Goal: Task Accomplishment & Management: Manage account settings

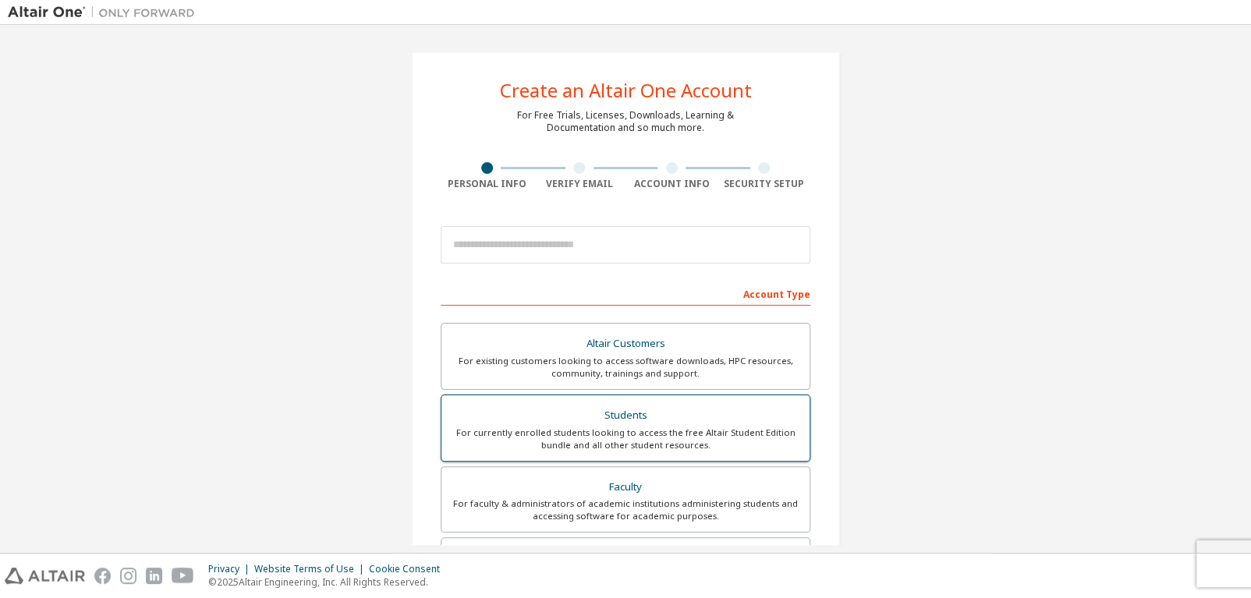
click at [601, 438] on div "For currently enrolled students looking to access the free Altair Student Editi…" at bounding box center [625, 438] width 349 height 25
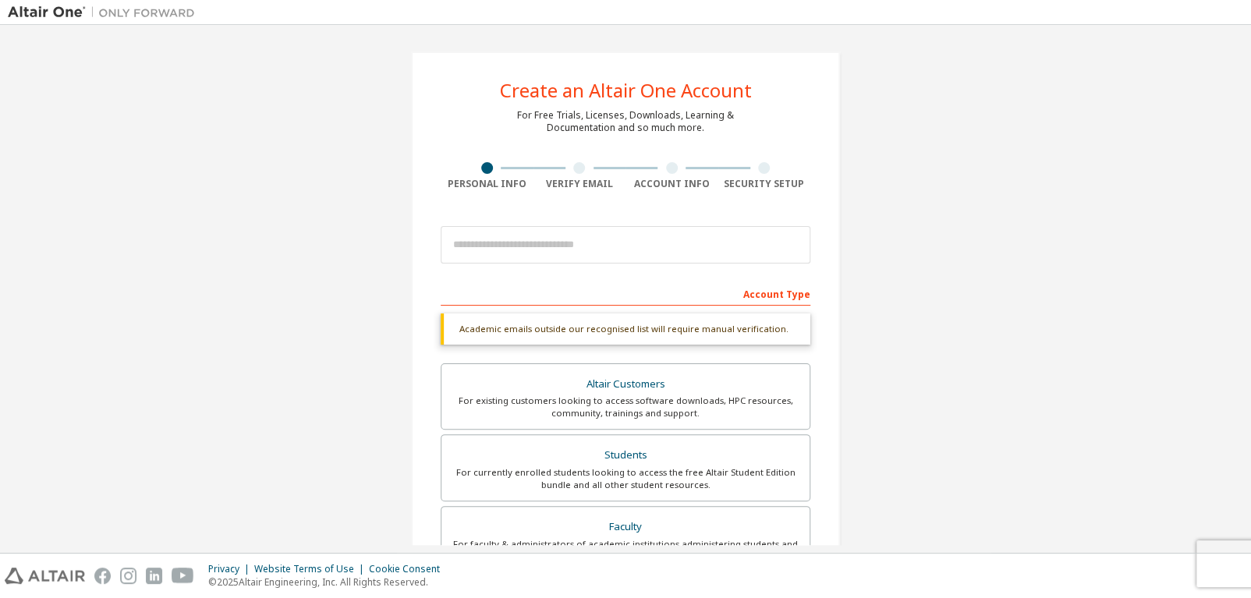
click at [477, 298] on div "Account Type" at bounding box center [625, 293] width 370 height 25
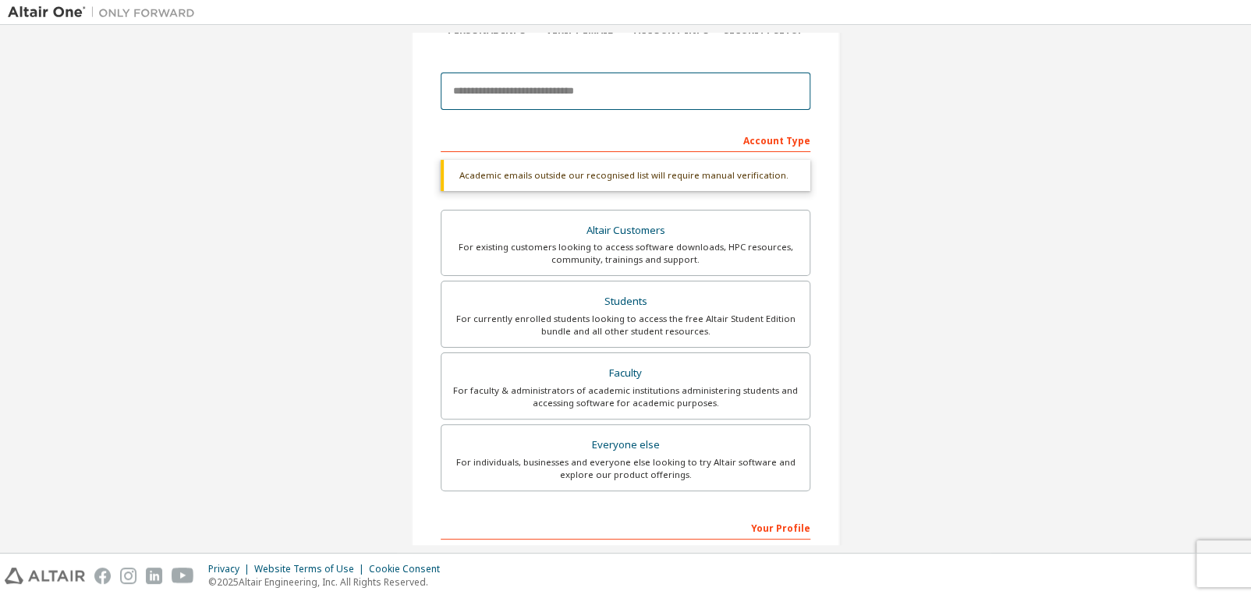
click at [509, 90] on input "email" at bounding box center [625, 91] width 370 height 37
type input "**********"
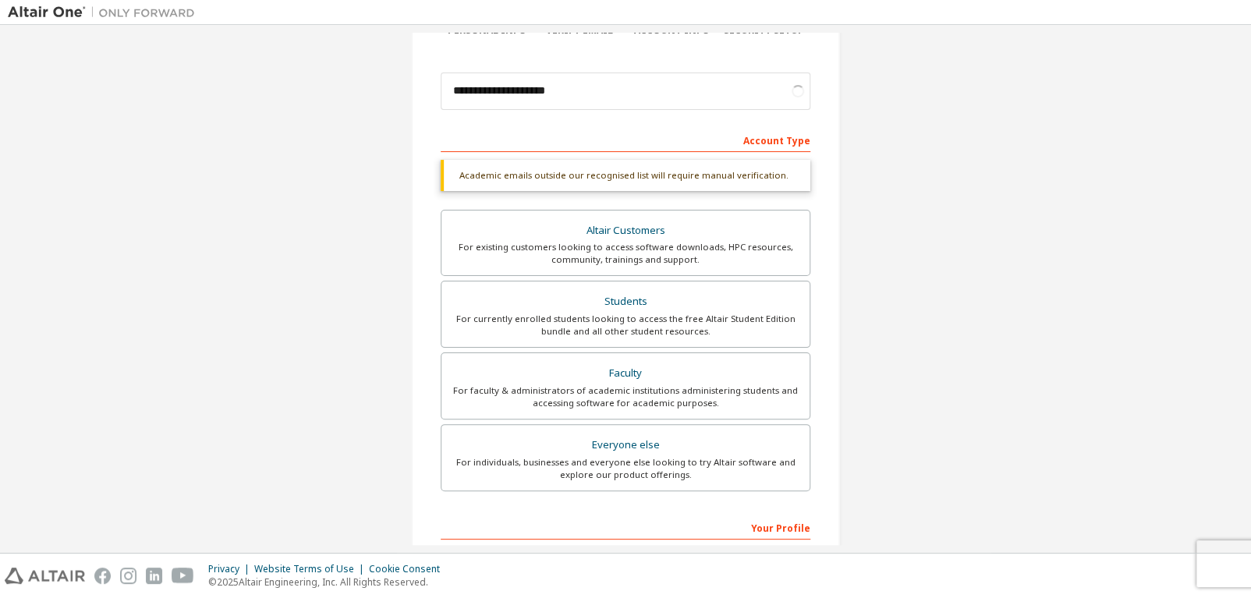
click at [617, 147] on div "Account Type" at bounding box center [625, 139] width 370 height 25
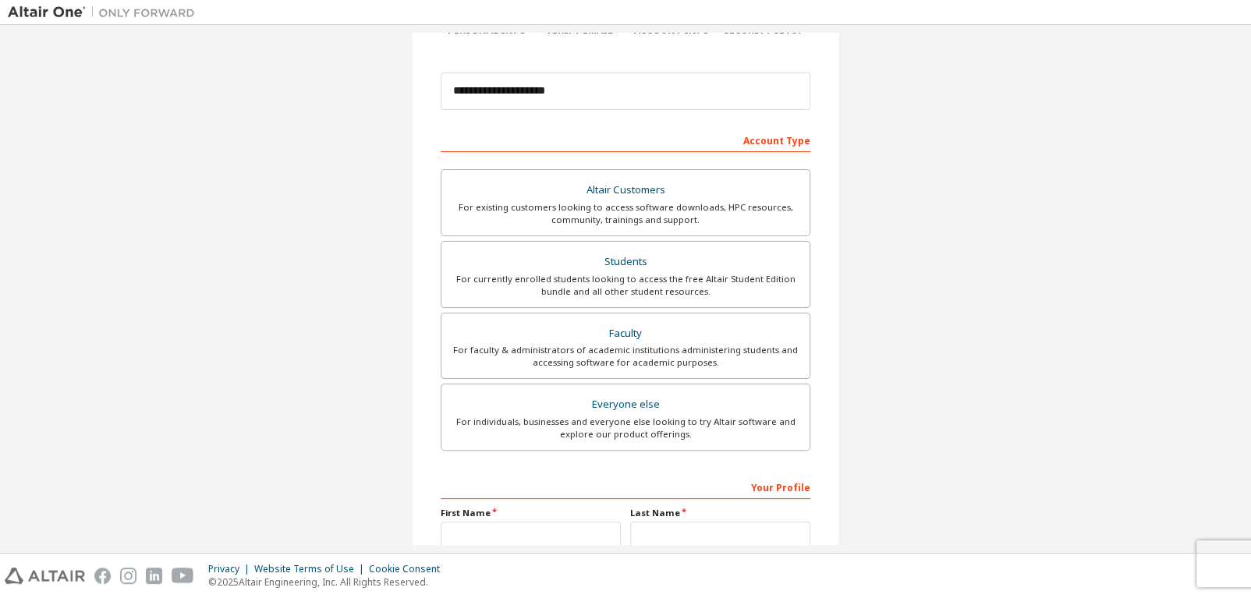
scroll to position [310, 0]
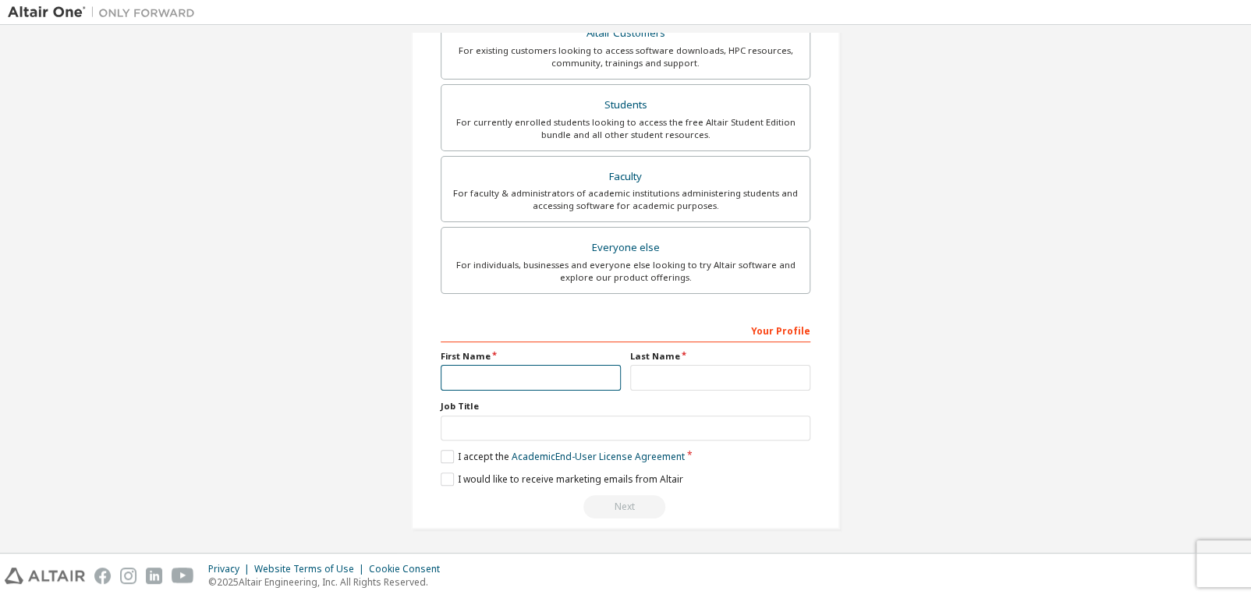
click at [502, 373] on input "text" at bounding box center [530, 378] width 180 height 26
type input "*******"
click at [692, 370] on input "text" at bounding box center [720, 378] width 180 height 26
type input "***"
click at [444, 455] on label "I accept the Academic End-User License Agreement" at bounding box center [562, 456] width 244 height 13
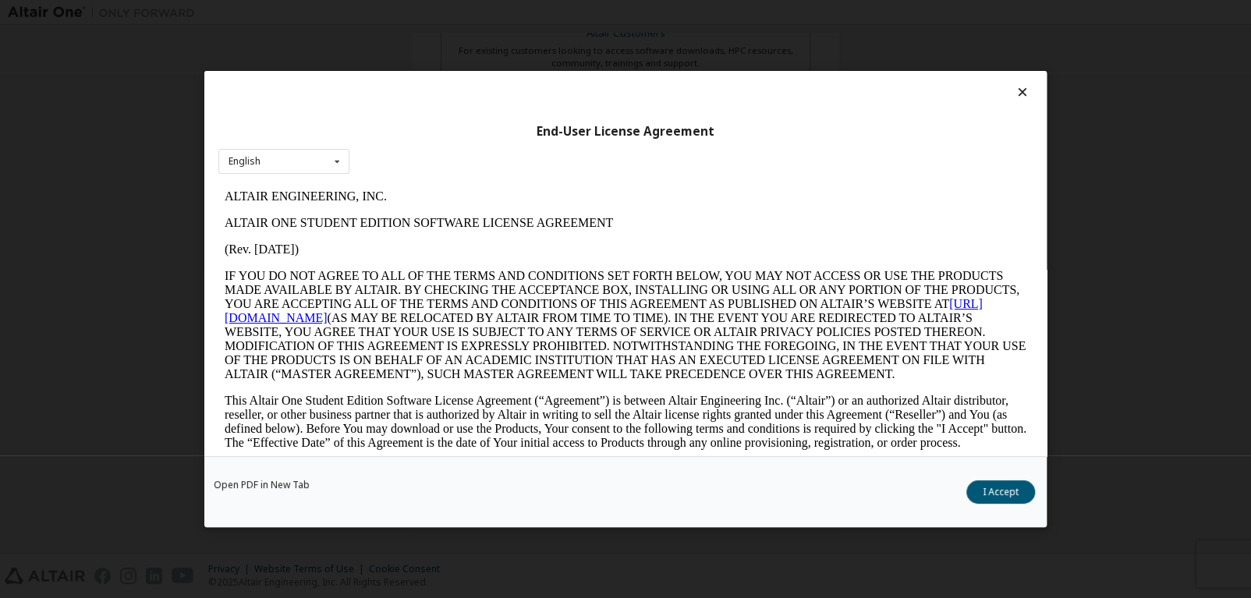
scroll to position [0, 0]
click at [1021, 491] on button "I Accept" at bounding box center [1000, 491] width 69 height 23
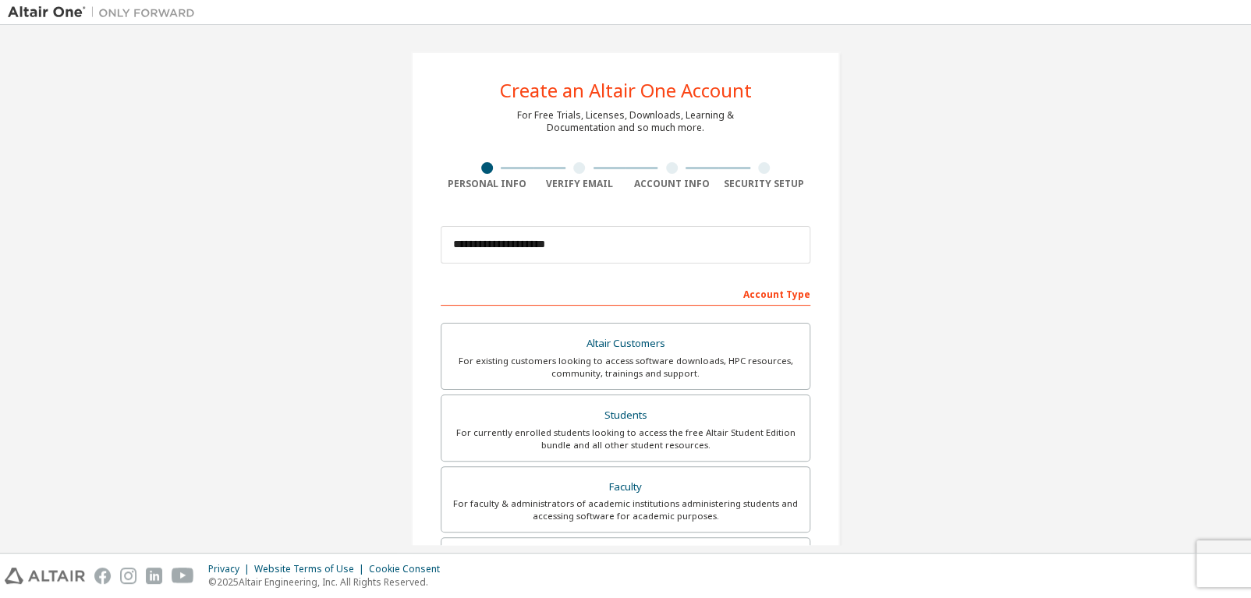
scroll to position [310, 0]
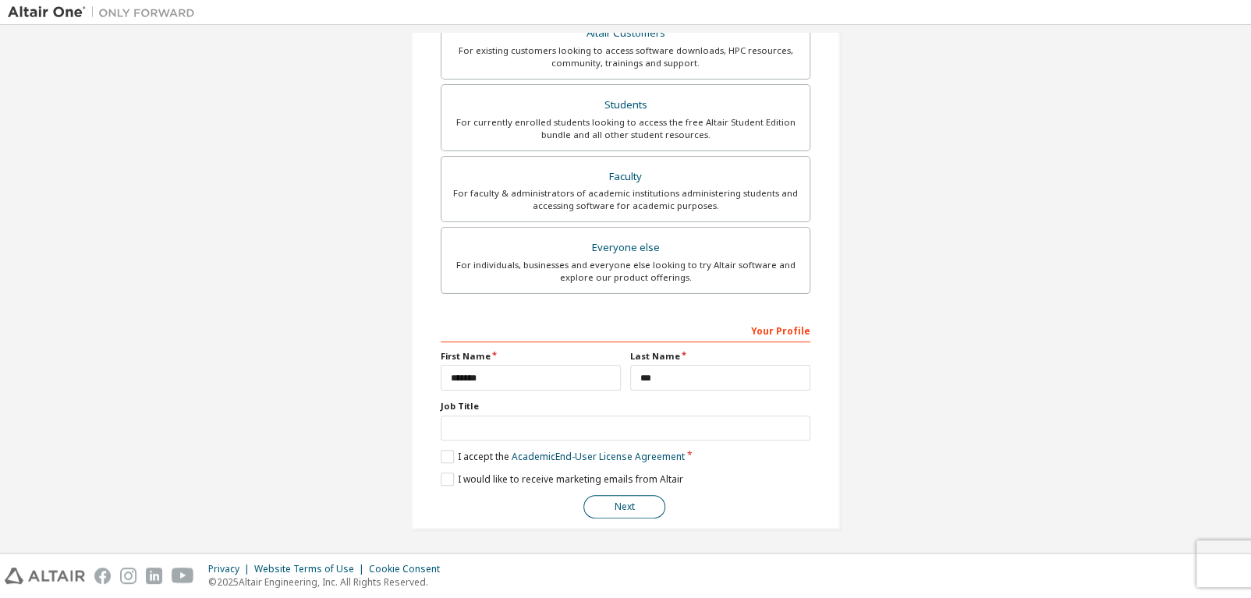
click at [629, 502] on button "Next" at bounding box center [624, 506] width 82 height 23
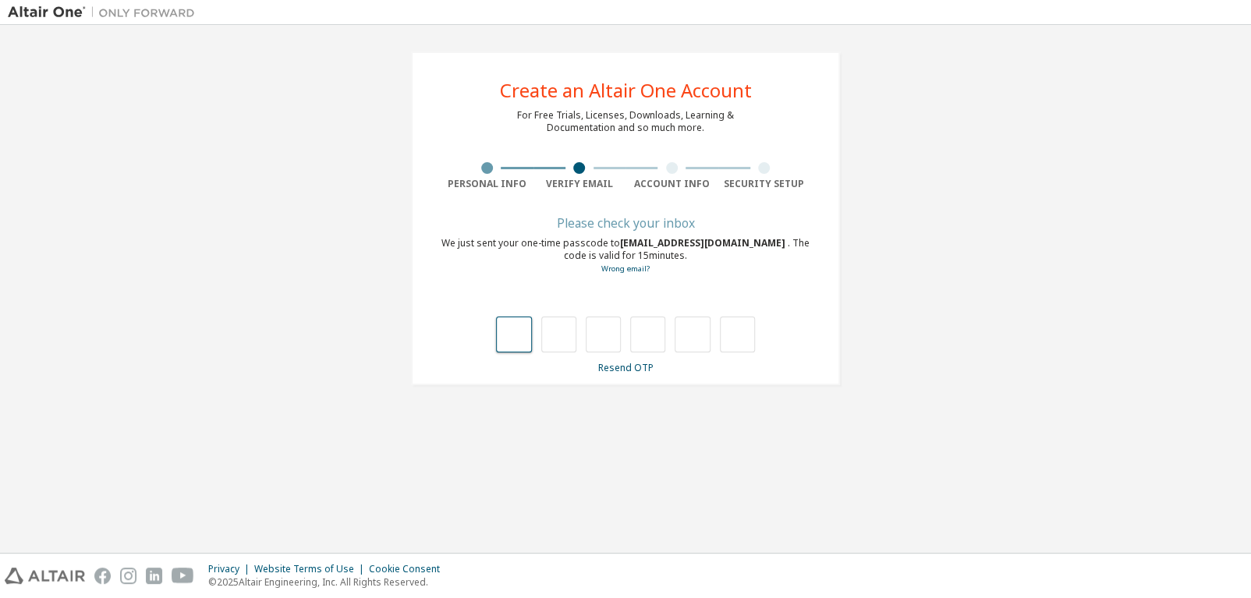
type input "*"
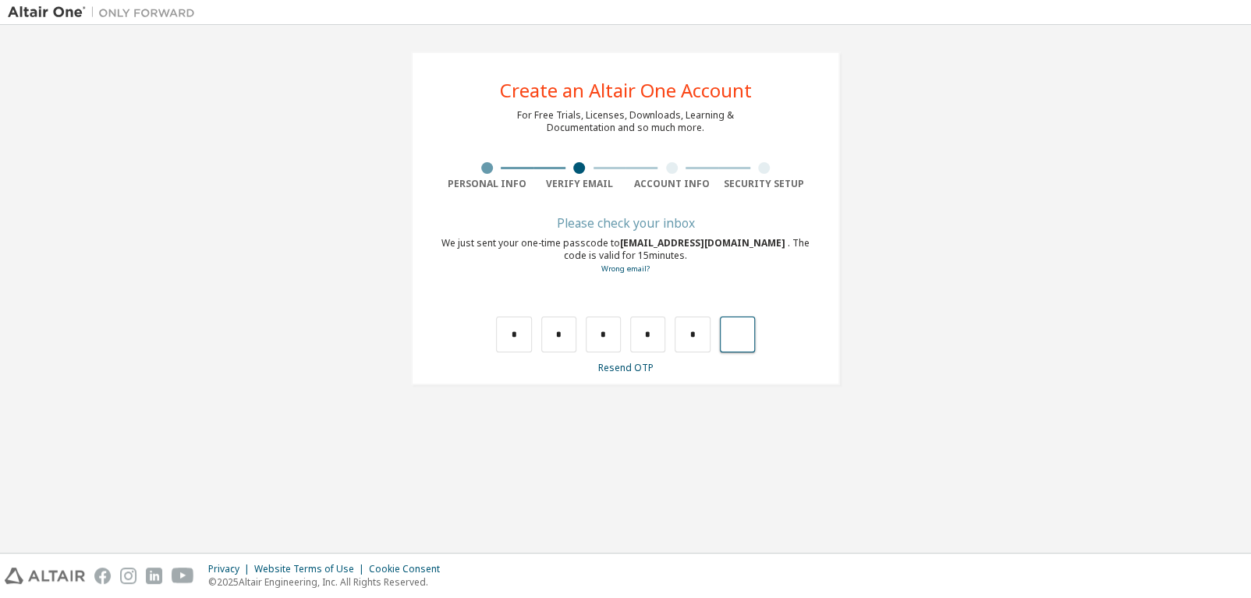
type input "*"
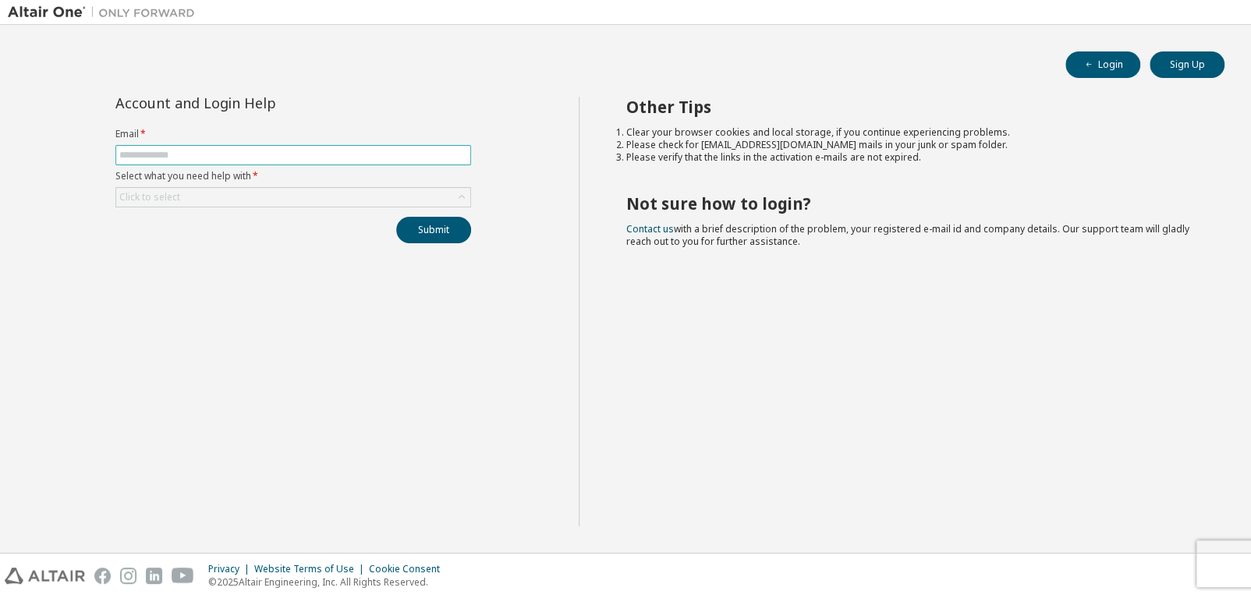
click at [313, 163] on span at bounding box center [293, 155] width 356 height 20
click at [299, 151] on input "text" at bounding box center [293, 155] width 348 height 12
type input "**********"
click at [257, 194] on div "Click to select" at bounding box center [293, 197] width 354 height 19
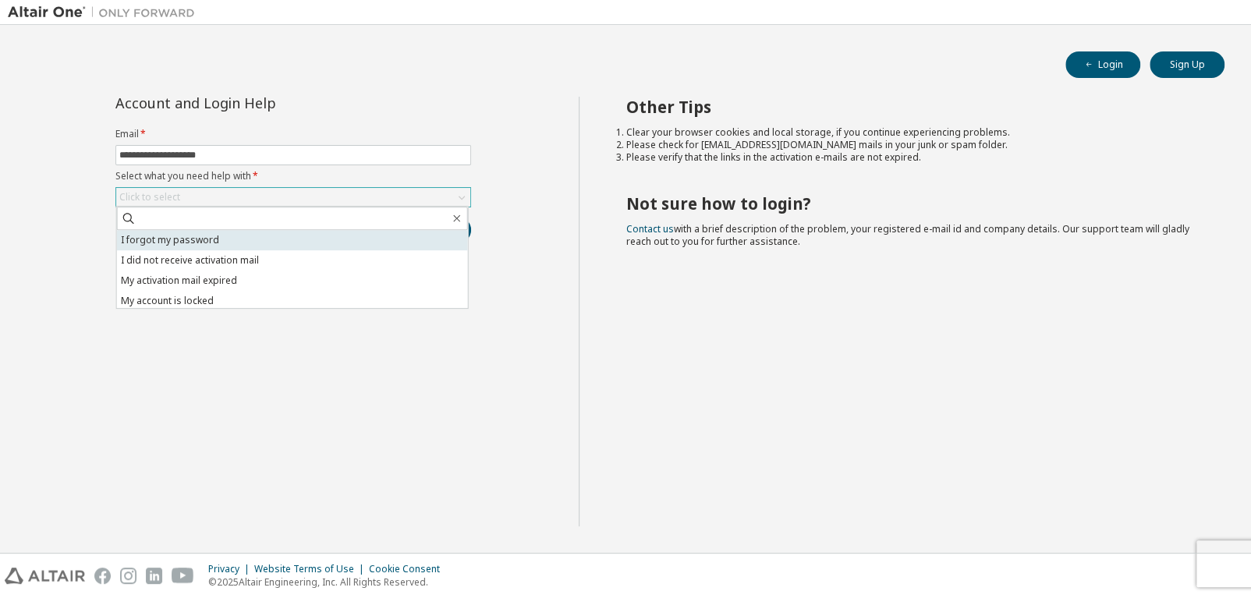
click at [235, 234] on li "I forgot my password" at bounding box center [292, 240] width 351 height 20
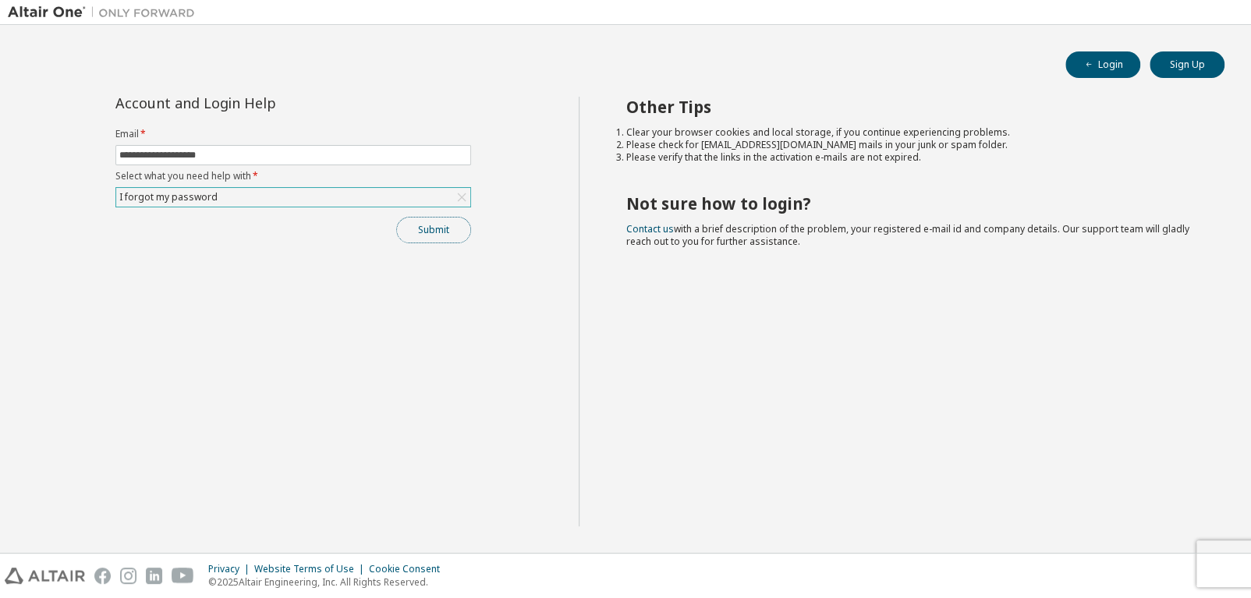
click at [435, 225] on button "Submit" at bounding box center [433, 230] width 75 height 27
click at [434, 232] on button "Submit" at bounding box center [433, 230] width 75 height 27
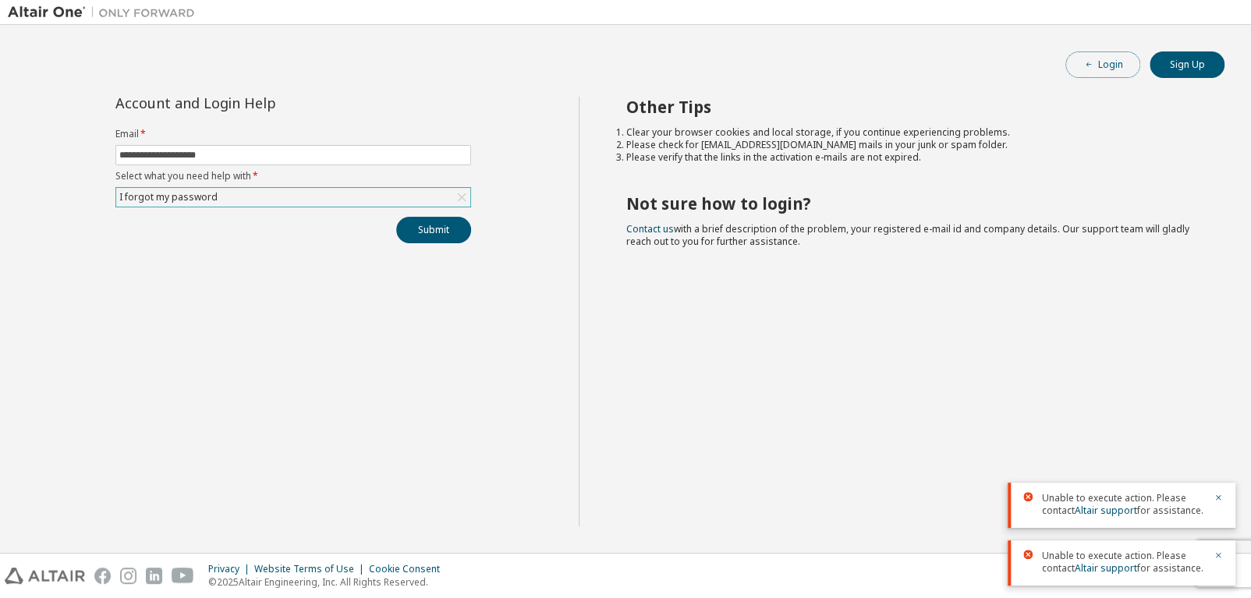
click at [1111, 71] on button "Login" at bounding box center [1102, 64] width 75 height 27
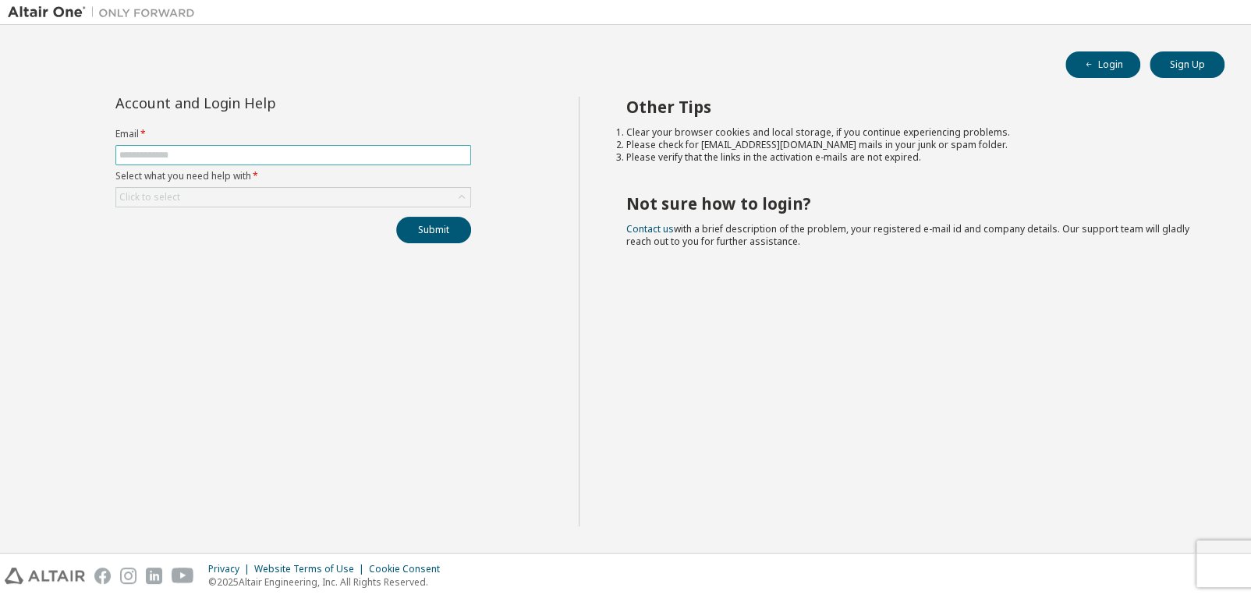
click at [184, 156] on input "text" at bounding box center [293, 155] width 348 height 12
type input "**********"
click at [166, 191] on div "Click to select" at bounding box center [149, 197] width 61 height 12
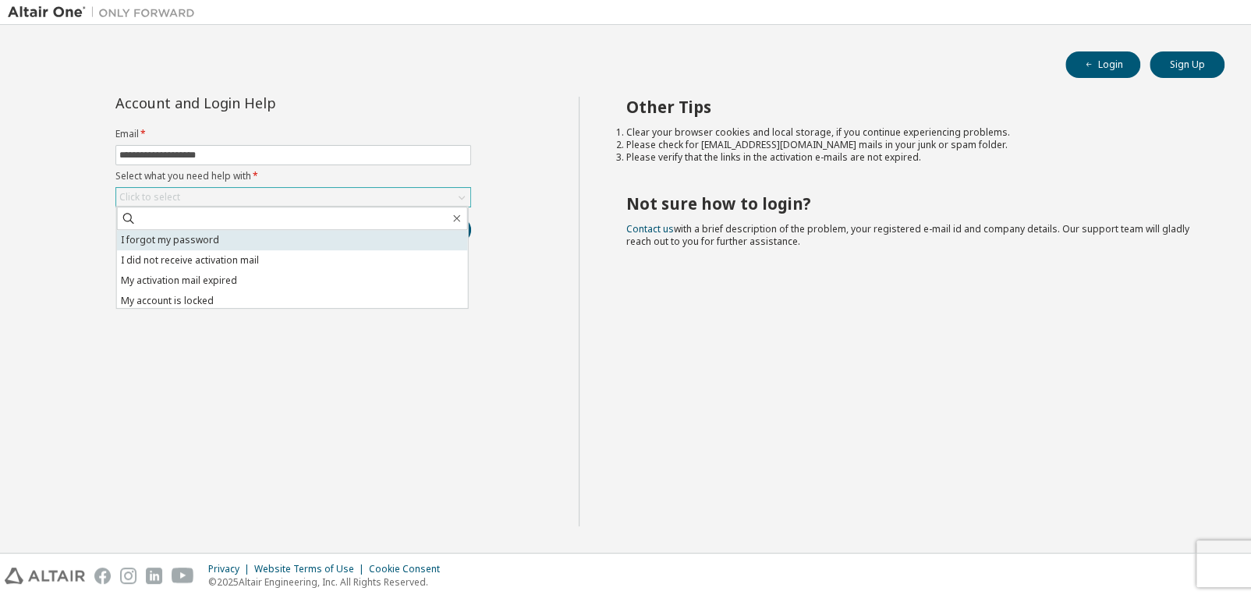
click at [158, 239] on li "I forgot my password" at bounding box center [292, 240] width 351 height 20
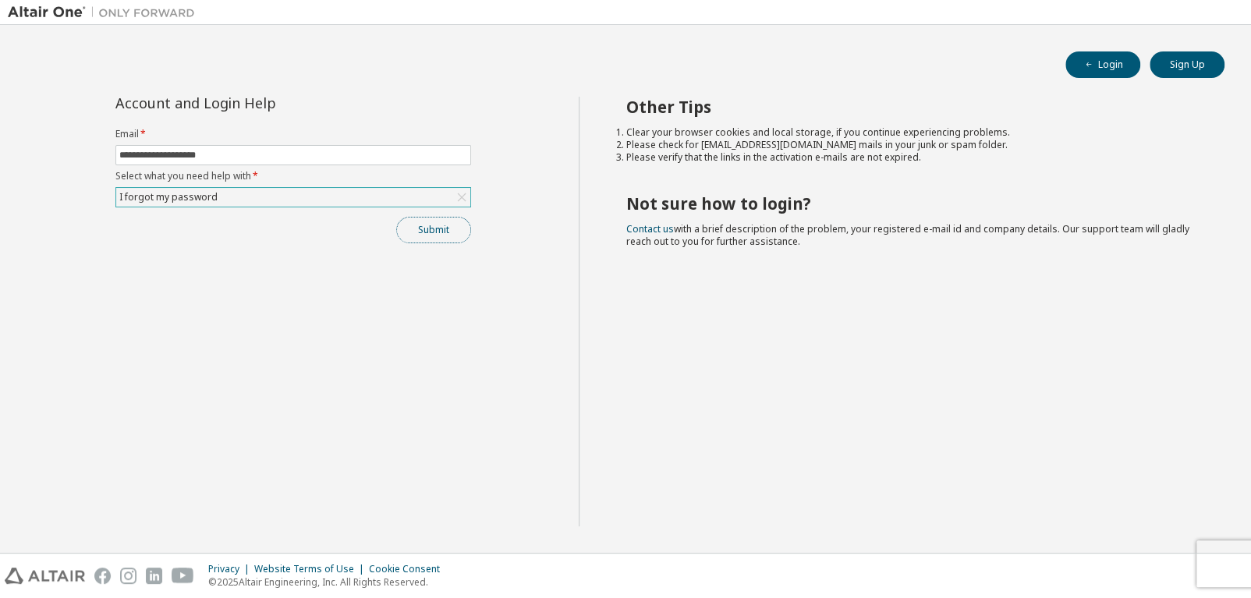
click at [421, 220] on button "Submit" at bounding box center [433, 230] width 75 height 27
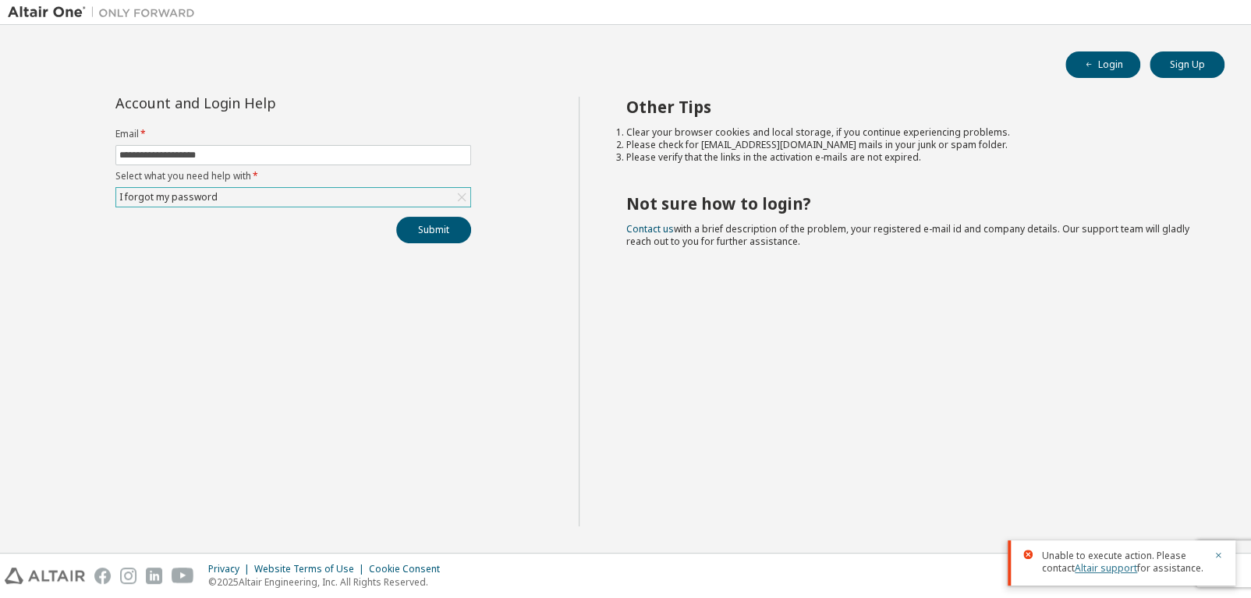
click at [1102, 565] on link "Altair support" at bounding box center [1105, 567] width 62 height 13
click at [951, 331] on div "Other Tips Clear your browser cookies and local storage, if you continue experi…" at bounding box center [910, 312] width 665 height 430
click at [1111, 67] on button "Login" at bounding box center [1102, 64] width 75 height 27
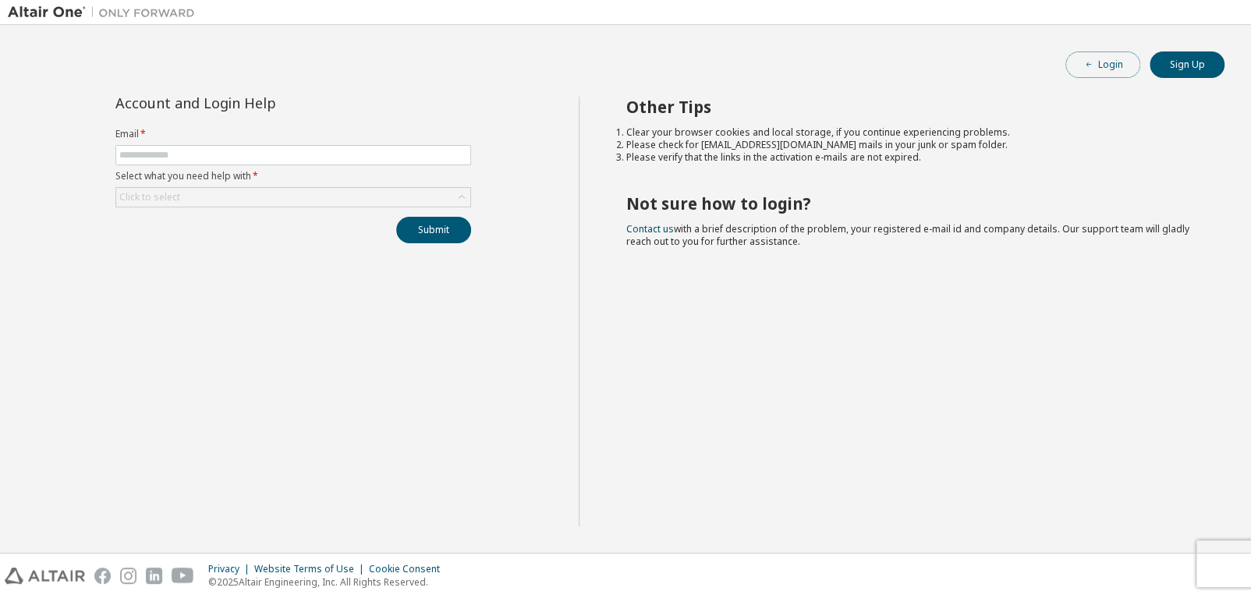
click at [1115, 62] on button "Login" at bounding box center [1102, 64] width 75 height 27
click at [246, 149] on input "text" at bounding box center [293, 155] width 348 height 12
type input "**********"
click at [221, 196] on div "Click to select" at bounding box center [293, 197] width 354 height 19
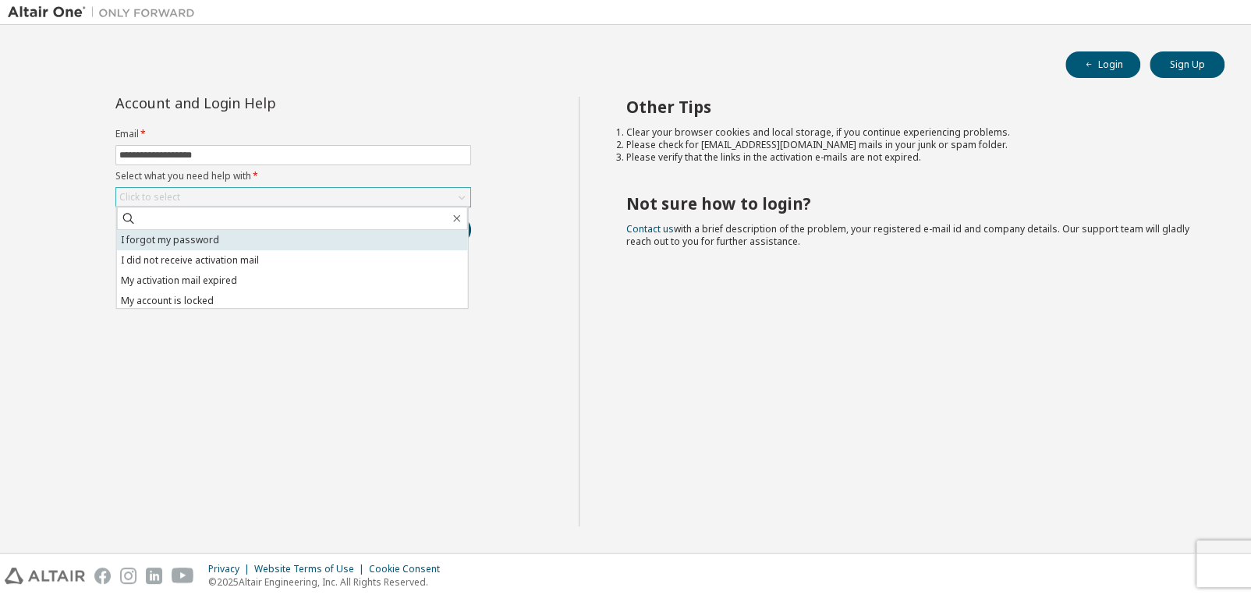
click at [200, 239] on li "I forgot my password" at bounding box center [292, 240] width 351 height 20
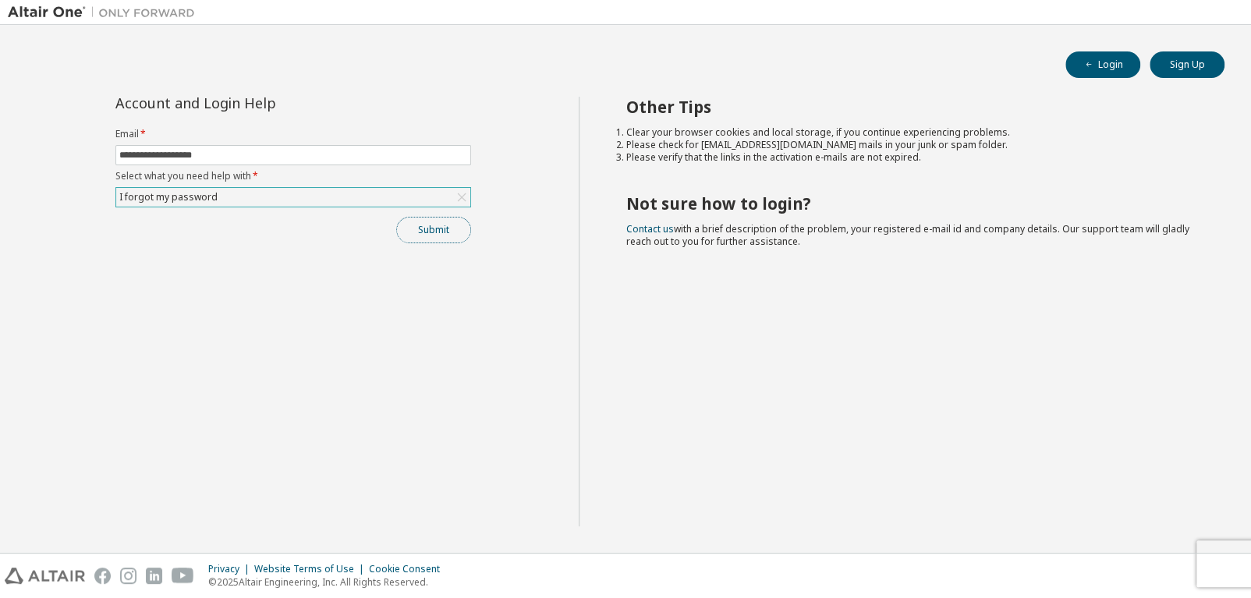
click at [416, 236] on button "Submit" at bounding box center [433, 230] width 75 height 27
click at [1216, 566] on icon "button" at bounding box center [1217, 565] width 9 height 9
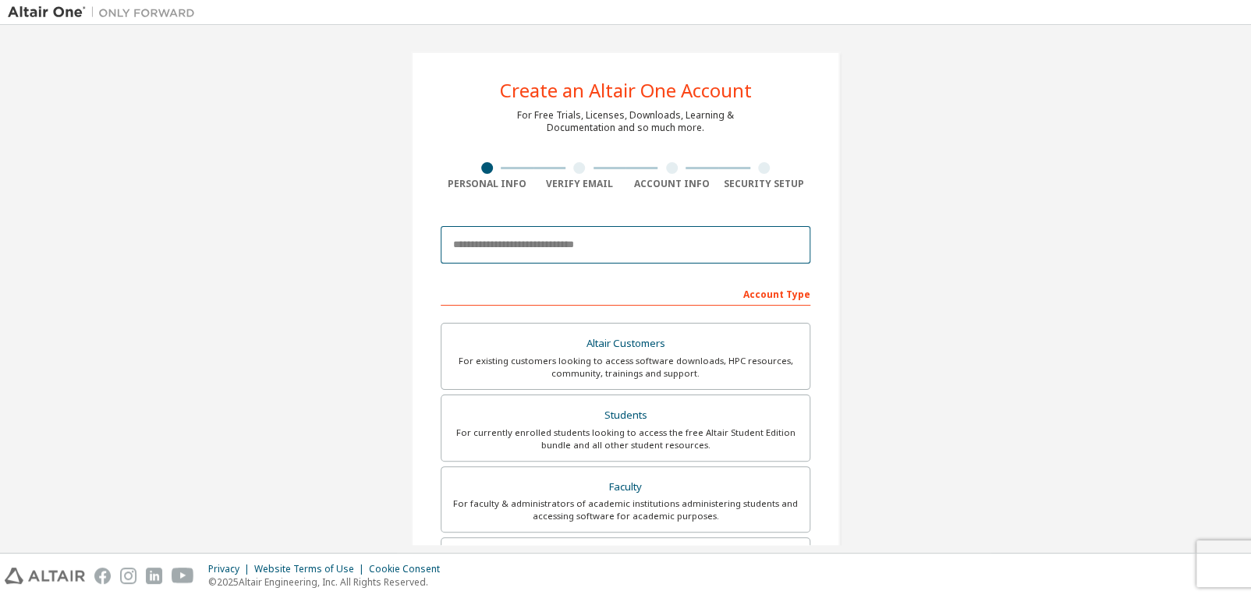
click at [476, 241] on input "email" at bounding box center [625, 244] width 370 height 37
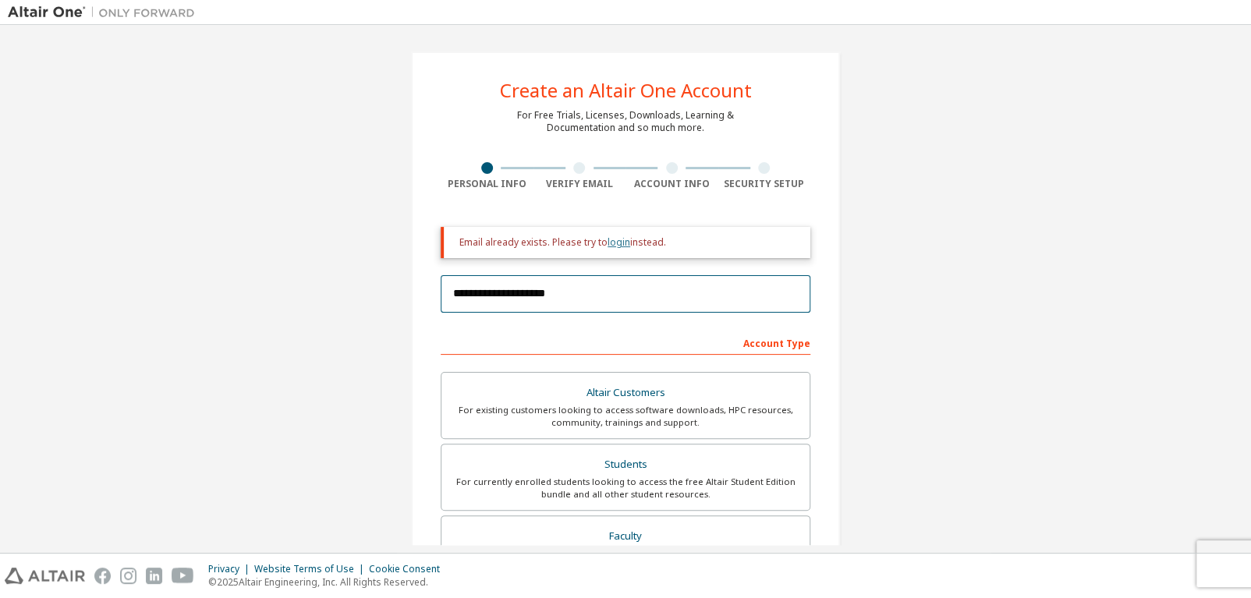
type input "**********"
click at [610, 241] on link "login" at bounding box center [618, 241] width 23 height 13
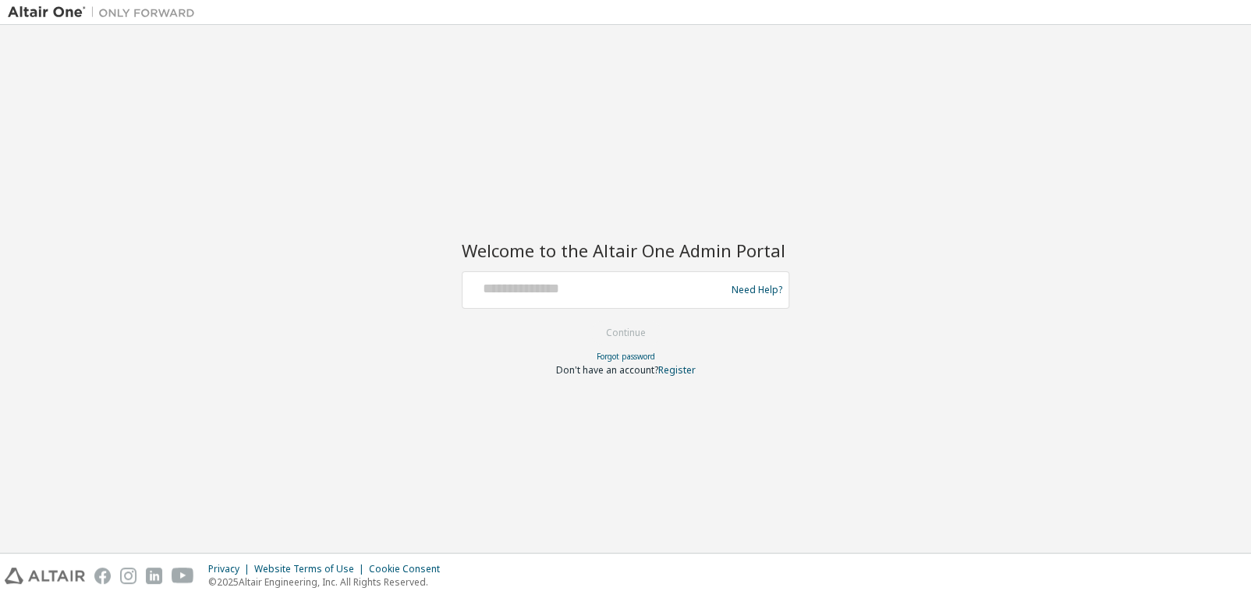
click at [548, 301] on div at bounding box center [596, 290] width 255 height 30
click at [599, 290] on input "text" at bounding box center [596, 286] width 255 height 23
type input "**********"
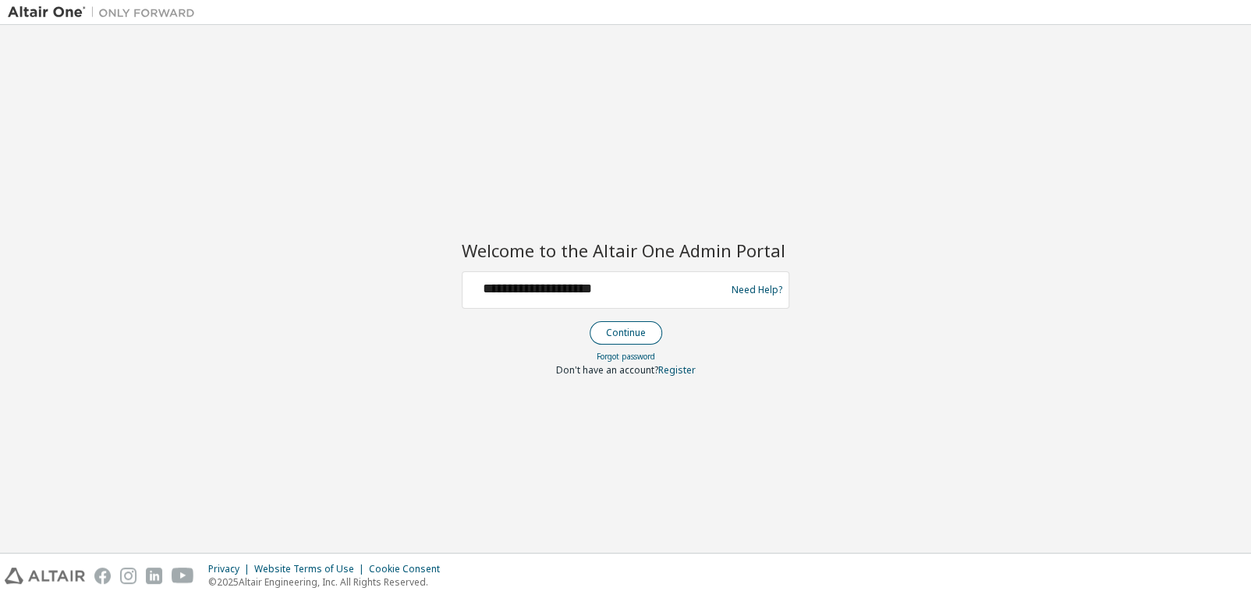
click at [637, 335] on button "Continue" at bounding box center [625, 332] width 73 height 23
click at [613, 355] on link "Forgot password" at bounding box center [625, 356] width 58 height 11
